Goal: Task Accomplishment & Management: Manage account settings

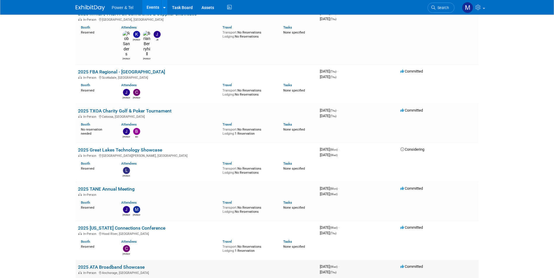
scroll to position [1225, 0]
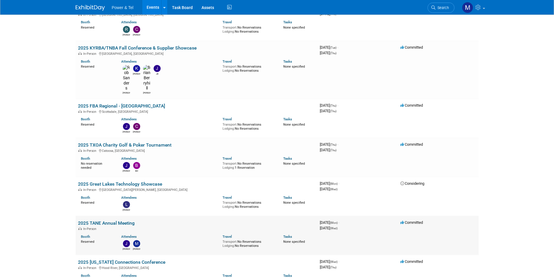
click at [119, 221] on link "2025 TANE Annual Meeting" at bounding box center [106, 224] width 57 height 6
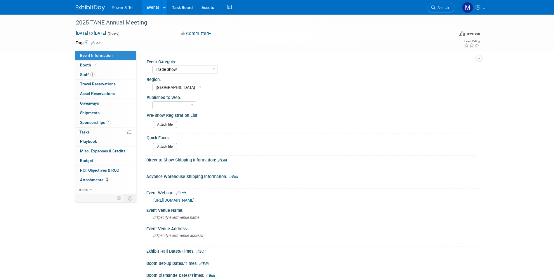
select select "Trade Show"
select select "Great Lakes"
click at [194, 203] on link "https://lp.constantcontactpages.com/ev/reg/9xw27q3?source_id=953da4cc-e31e-46ec…" at bounding box center [173, 200] width 41 height 5
click at [105, 65] on link "Booth" at bounding box center [105, 65] width 61 height 9
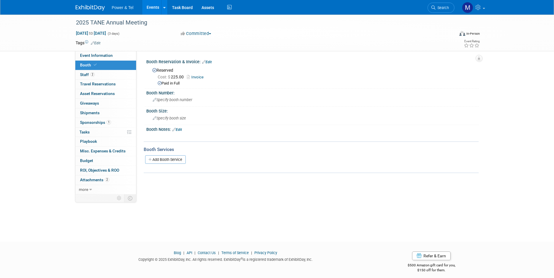
click at [195, 79] on span "Invoice" at bounding box center [197, 77] width 20 height 5
click at [197, 77] on link "Invoice" at bounding box center [197, 77] width 20 height 4
click at [105, 71] on link "2 Staff 2" at bounding box center [105, 74] width 61 height 9
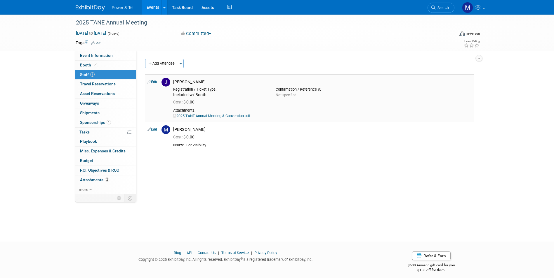
click at [214, 117] on link "2025 TANE Annual Meeting & Convention.pdf" at bounding box center [211, 116] width 77 height 4
click at [96, 68] on link "Booth" at bounding box center [105, 65] width 61 height 9
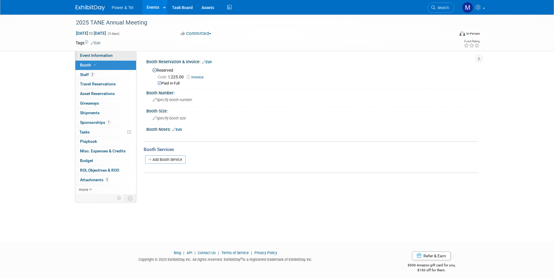
click at [102, 59] on link "Event Information" at bounding box center [105, 55] width 61 height 9
select select "Trade Show"
select select "Great Lakes"
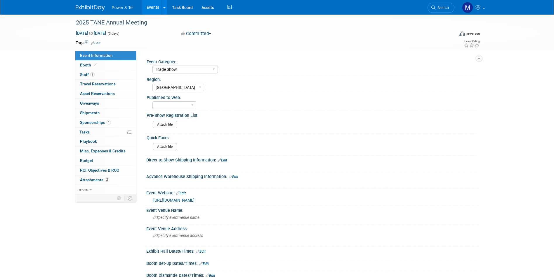
click at [189, 199] on link "https://lp.constantcontactpages.com/ev/reg/9xw27q3?source_id=953da4cc-e31e-46ec…" at bounding box center [173, 200] width 41 height 5
click at [119, 69] on link "Booth" at bounding box center [105, 65] width 61 height 9
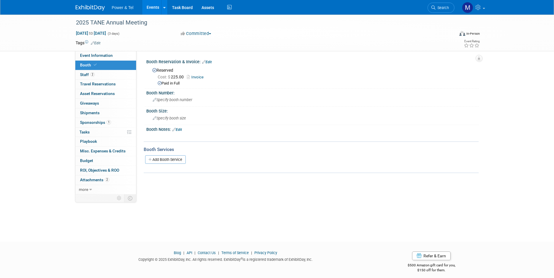
click at [200, 79] on span "Invoice" at bounding box center [197, 77] width 20 height 5
click at [201, 78] on link "Invoice" at bounding box center [197, 77] width 20 height 4
click at [123, 77] on link "2 Staff 2" at bounding box center [105, 74] width 61 height 9
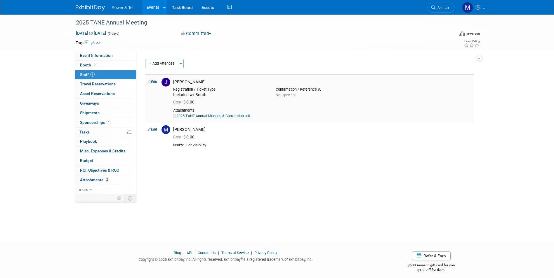
click at [156, 81] on link "Edit" at bounding box center [152, 82] width 10 height 4
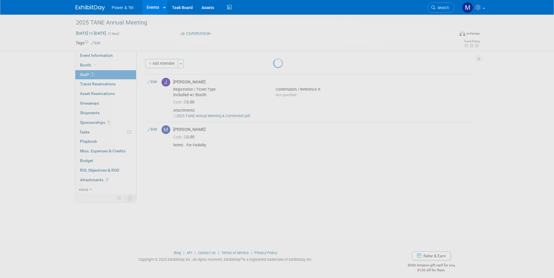
select select "1e7a7237-5f9c-4cea-883b-9cd155e752d0"
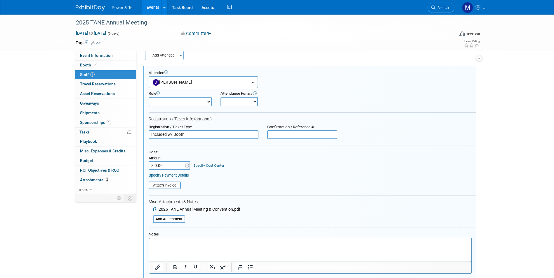
click at [177, 169] on input "$ 0.00" at bounding box center [167, 165] width 36 height 9
type input "$ 600.00"
click at [329, 193] on form "Attendee <img src="https://www.exhibitday.com/Images/Unassigned-User-Icon.png" …" at bounding box center [312, 185] width 327 height 228
drag, startPoint x: 189, startPoint y: 136, endPoint x: 131, endPoint y: 138, distance: 58.1
click at [131, 138] on div "Event Information Event Info Booth Booth 2 Staff 2 Staff 0 Travel Reservations …" at bounding box center [276, 171] width 411 height 331
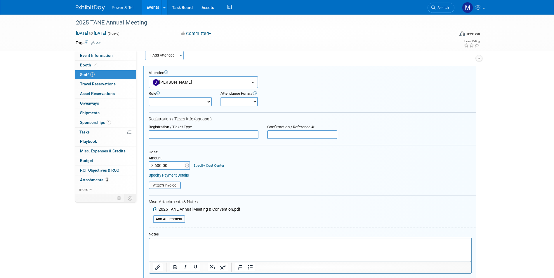
click at [327, 104] on div "Role Demonstrator Host Planner Presenter Sales Representative" at bounding box center [312, 97] width 336 height 18
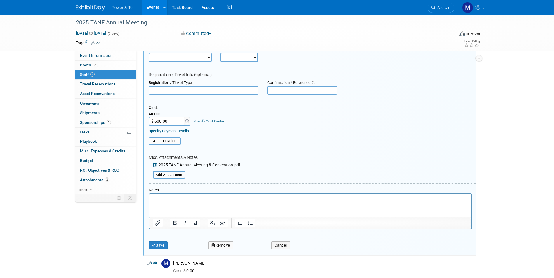
scroll to position [67, 0]
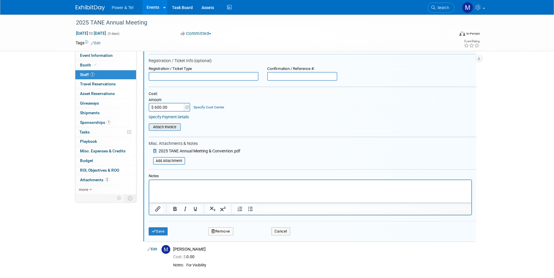
click at [168, 131] on div "Attach Invoice" at bounding box center [165, 127] width 32 height 8
click at [159, 157] on div "2025 TANE Annual Meeting & Convention.pdf Add Attachment" at bounding box center [195, 157] width 92 height 18
click at [162, 160] on input "file" at bounding box center [149, 161] width 69 height 6
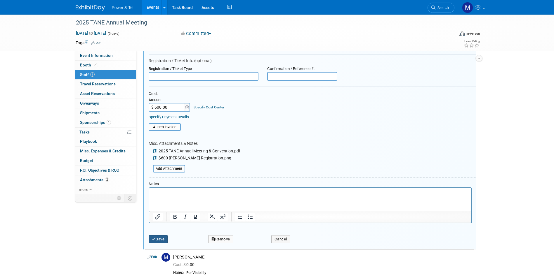
click at [157, 242] on button "Save" at bounding box center [158, 239] width 19 height 8
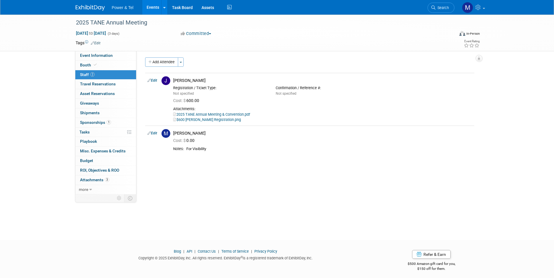
scroll to position [0, 0]
click at [139, 6] on li "Power & Tel" at bounding box center [127, 5] width 30 height 8
drag, startPoint x: 144, startPoint y: 6, endPoint x: 147, endPoint y: 6, distance: 2.9
click at [144, 6] on link "Events" at bounding box center [152, 7] width 21 height 15
